Goal: Communication & Community: Answer question/provide support

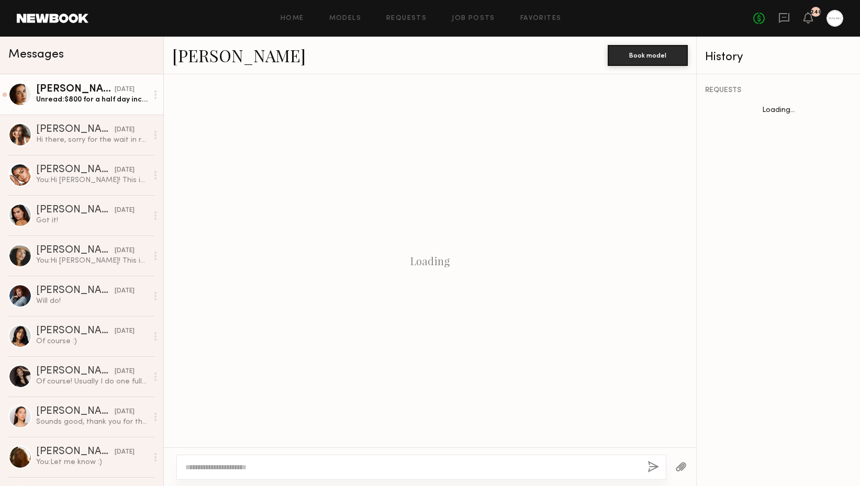
click at [83, 103] on div "Unread: $800 for a half day including usage!" at bounding box center [91, 100] width 111 height 10
click at [68, 100] on div "Unread: $800 for a half day including usage!" at bounding box center [91, 100] width 111 height 10
click at [70, 98] on div "Unread: $800 for a half day including usage!" at bounding box center [91, 100] width 111 height 10
click at [64, 95] on div "Unread: $800 for a half day including usage!" at bounding box center [91, 100] width 111 height 10
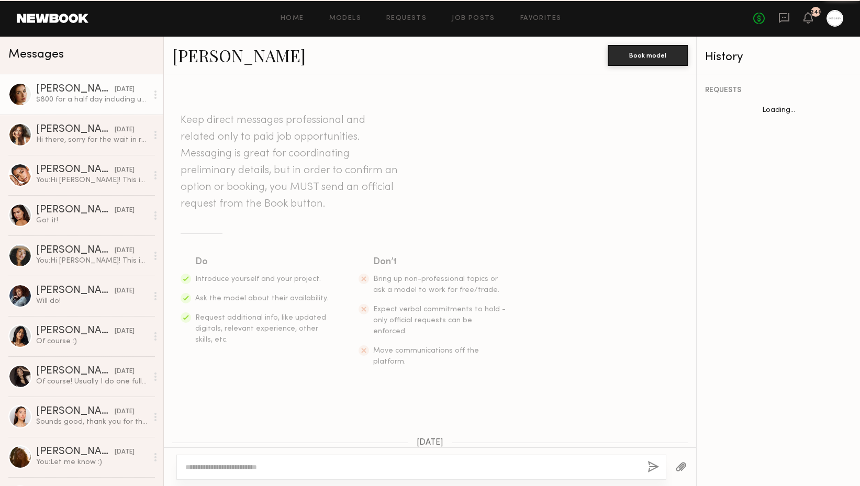
scroll to position [509, 0]
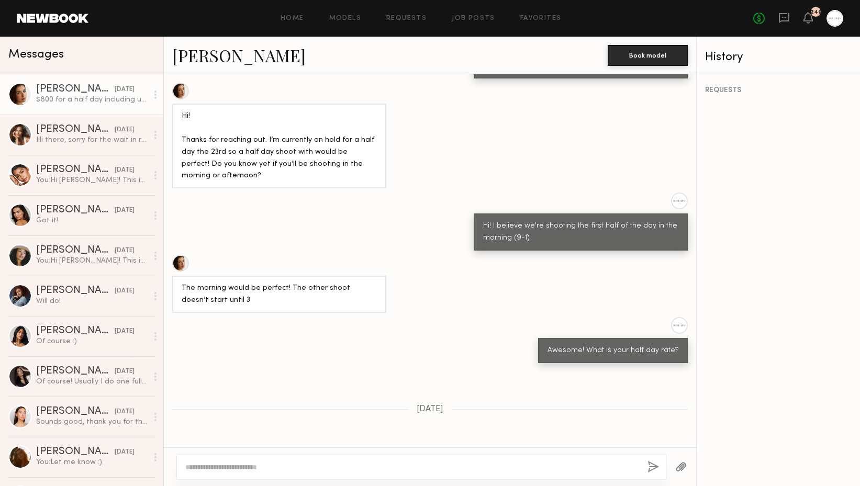
click at [295, 470] on textarea at bounding box center [412, 467] width 454 height 10
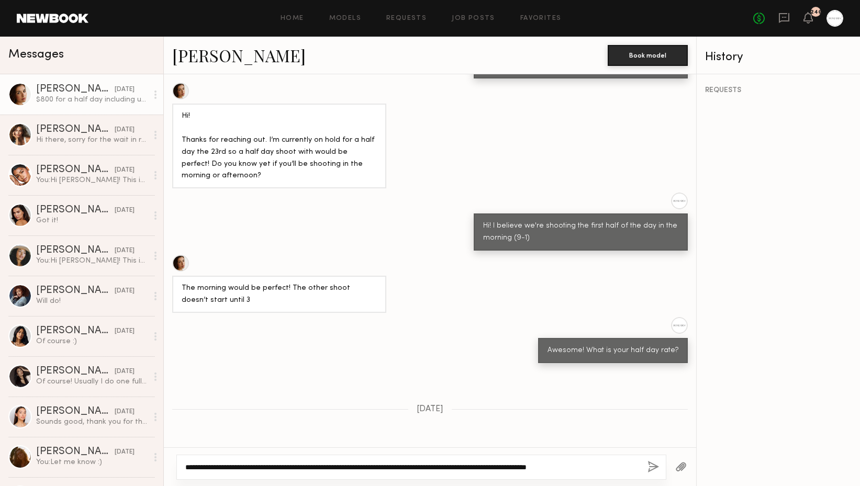
type textarea "**********"
click at [656, 463] on button "button" at bounding box center [653, 467] width 12 height 13
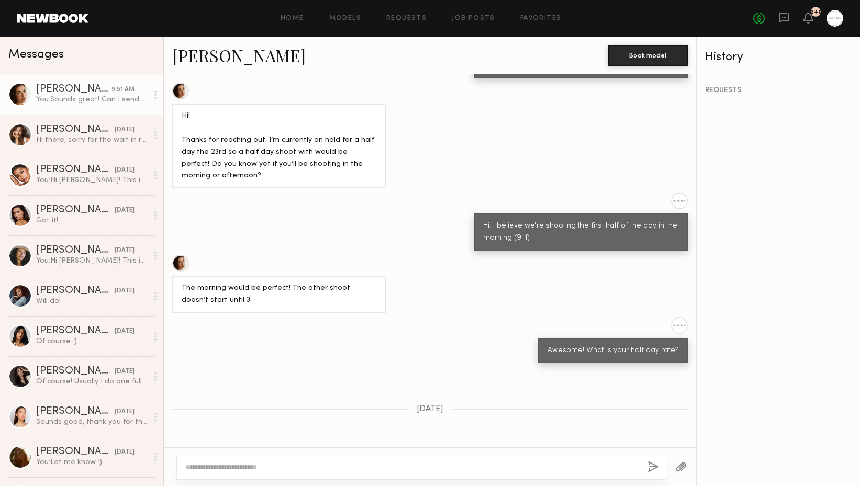
scroll to position [742, 0]
